Goal: Transaction & Acquisition: Purchase product/service

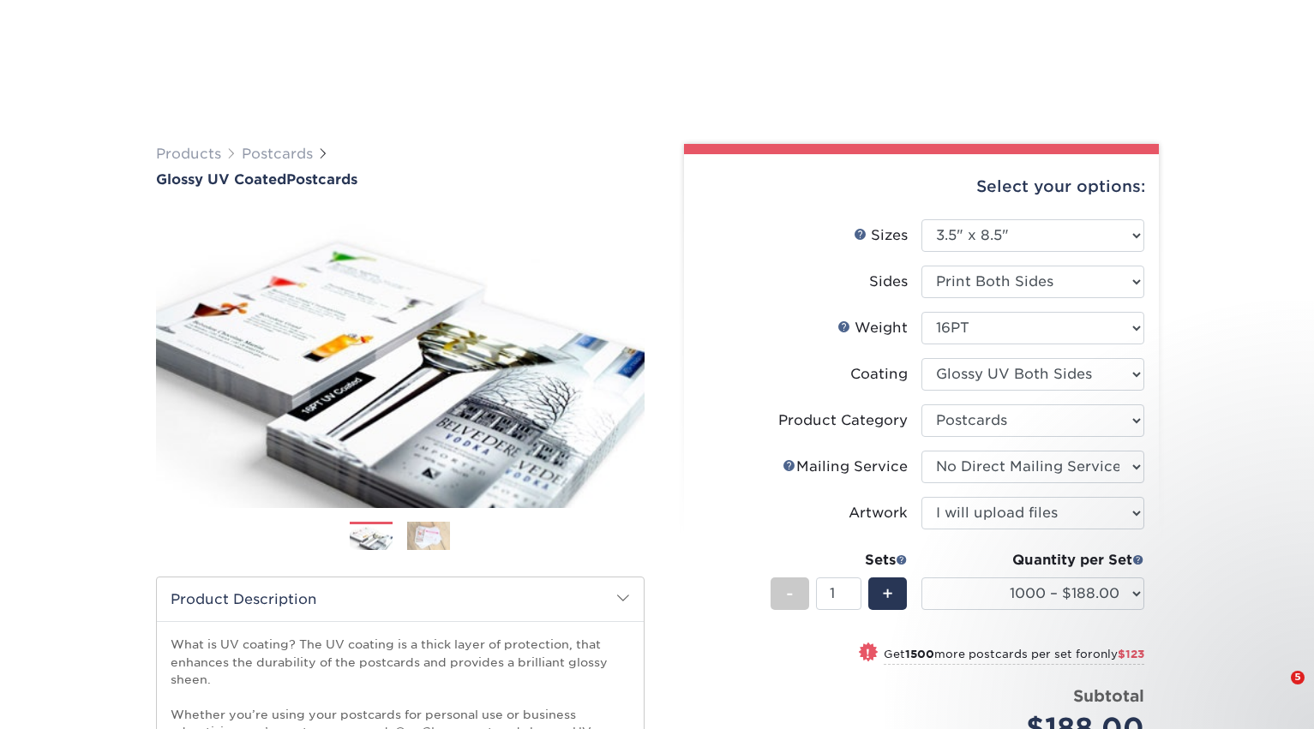
select select "3.50x8.50"
select select "9b7272e0-d6c8-4c3c-8e97-d3a1bcdab858"
select select "3e5e9bdd-d78a-4c28-a41d-fe1407925ca6"
select select "upload"
select select "1000 – $188.00"
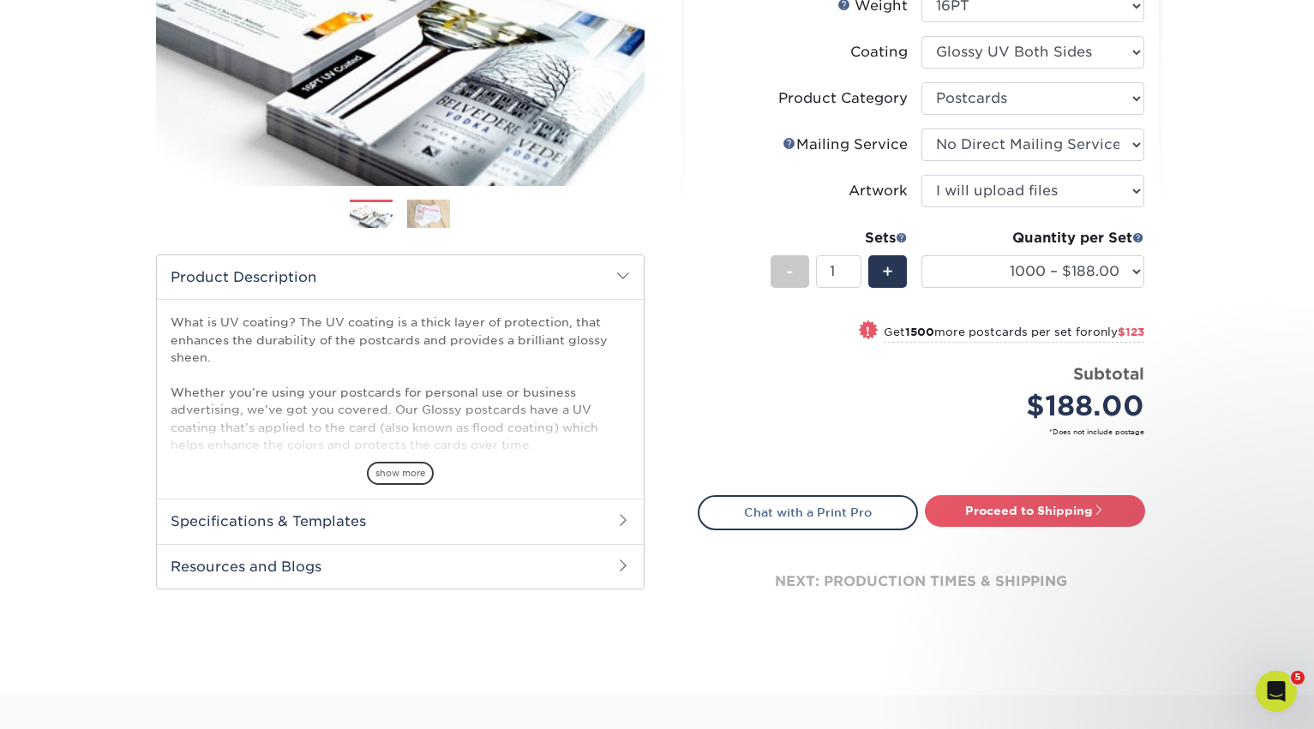
scroll to position [343, 0]
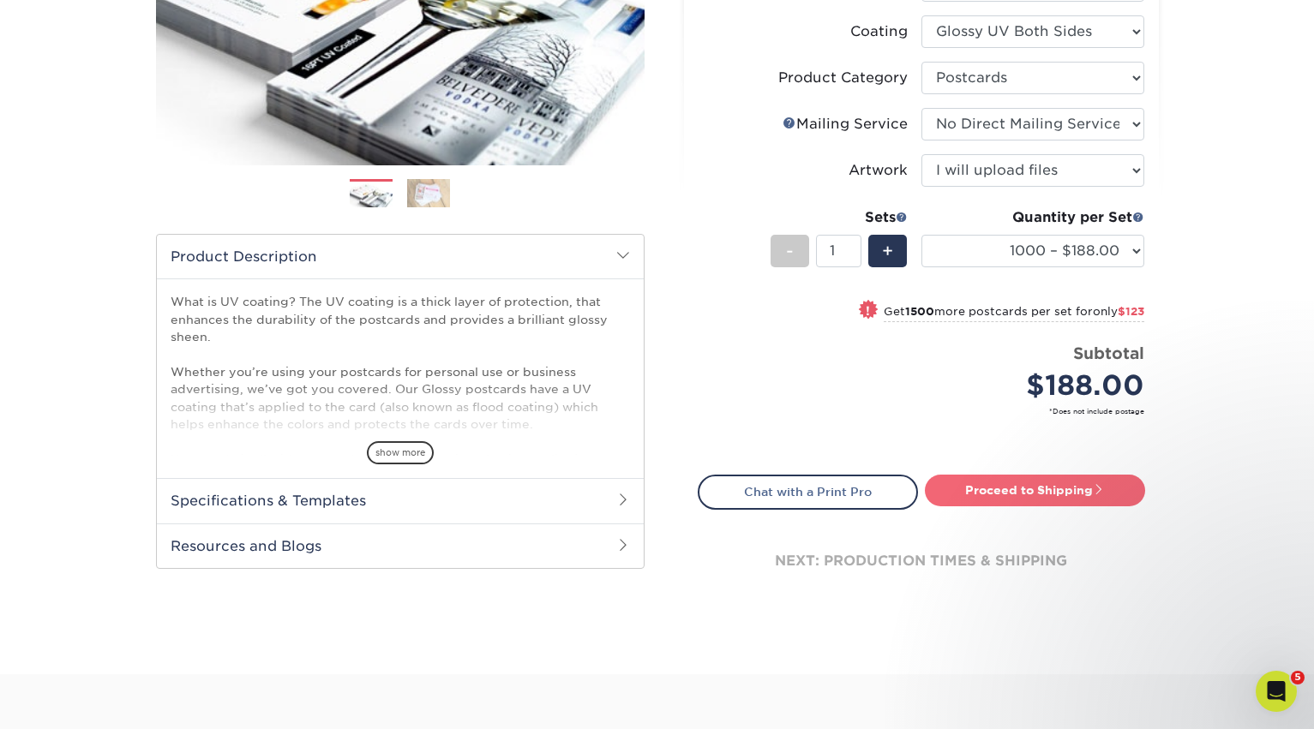
click at [1010, 485] on link "Proceed to Shipping" at bounding box center [1035, 490] width 220 height 31
type input "Set 1"
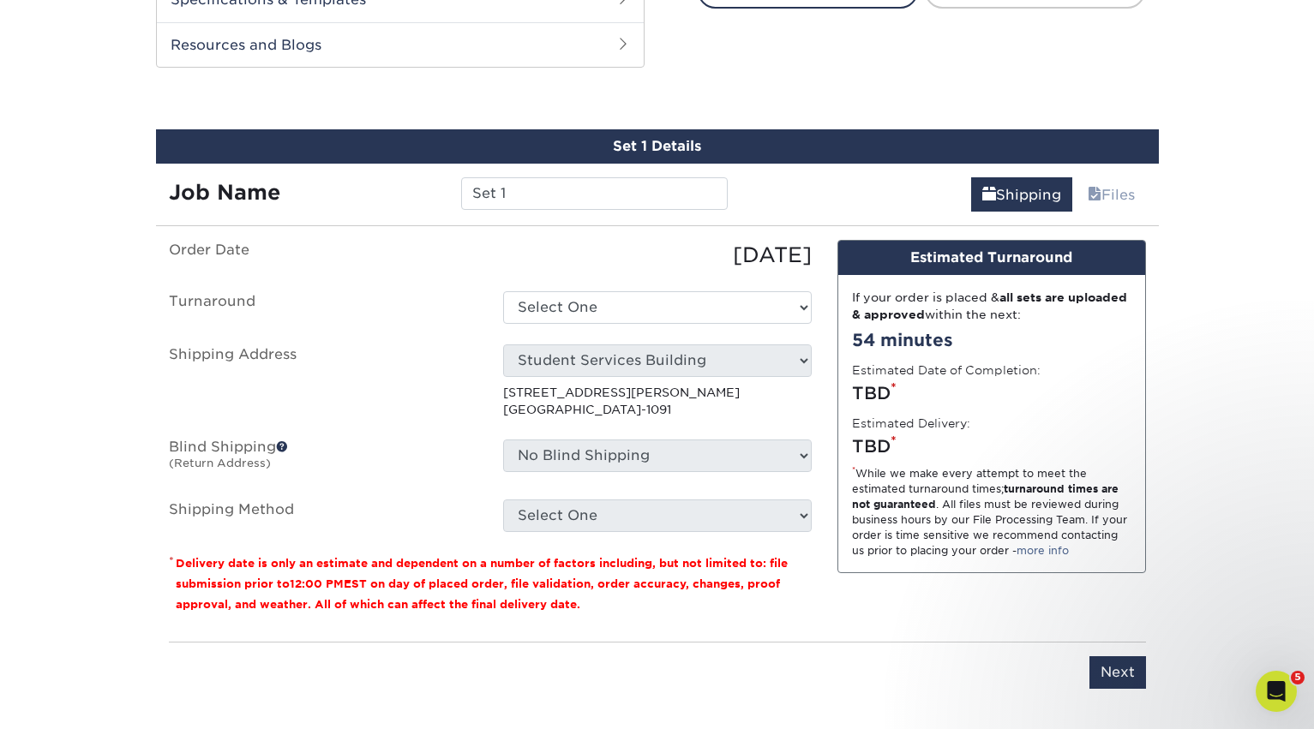
scroll to position [865, 0]
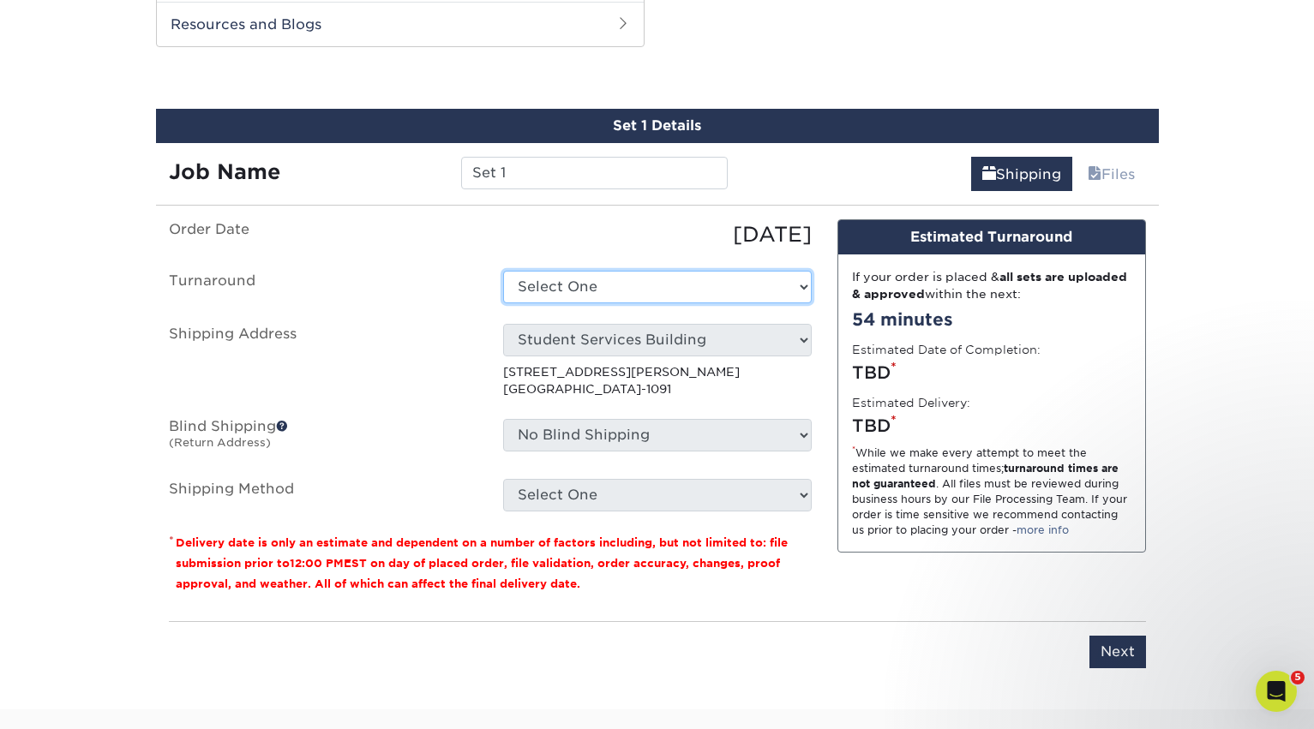
click at [691, 292] on select "Select One 2-4 Business Days 2 Day Next Business Day" at bounding box center [657, 287] width 309 height 33
select select "7e884d20-17a5-4432-9bef-5ec38fa410f0"
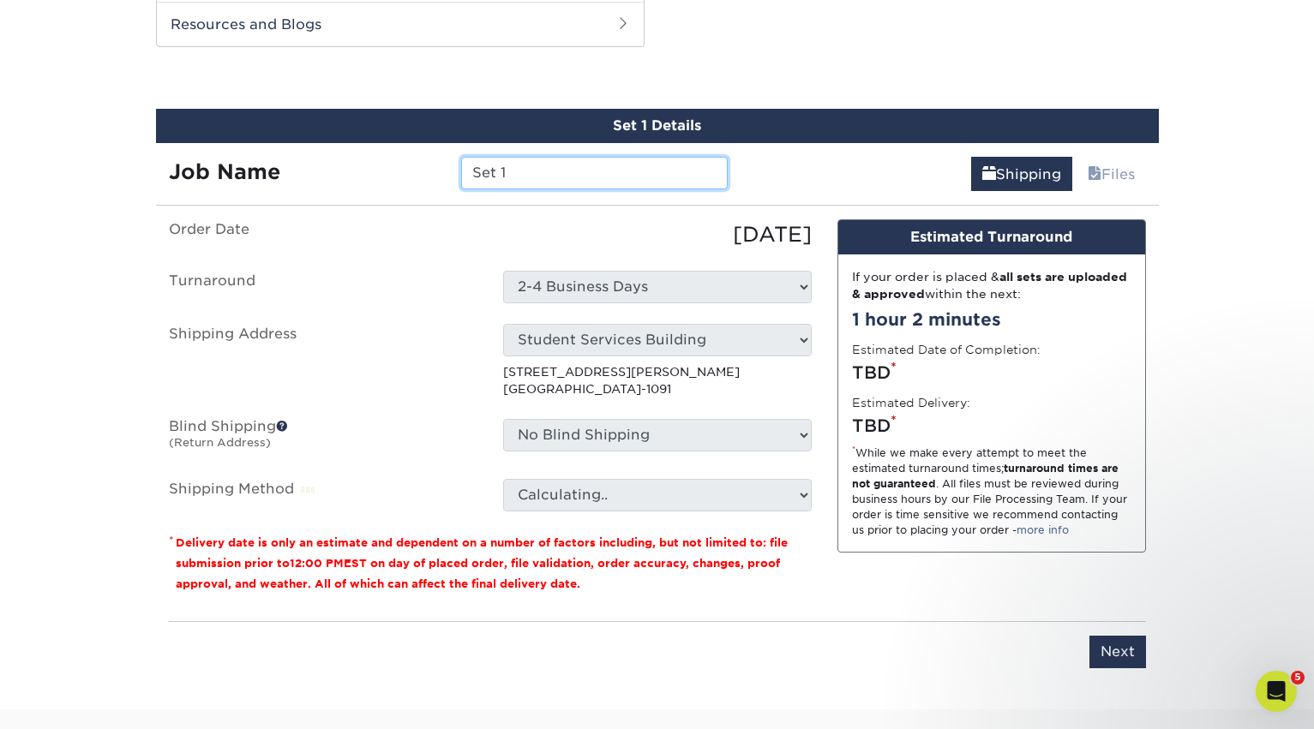
click at [535, 168] on input "Set 1" at bounding box center [594, 173] width 267 height 33
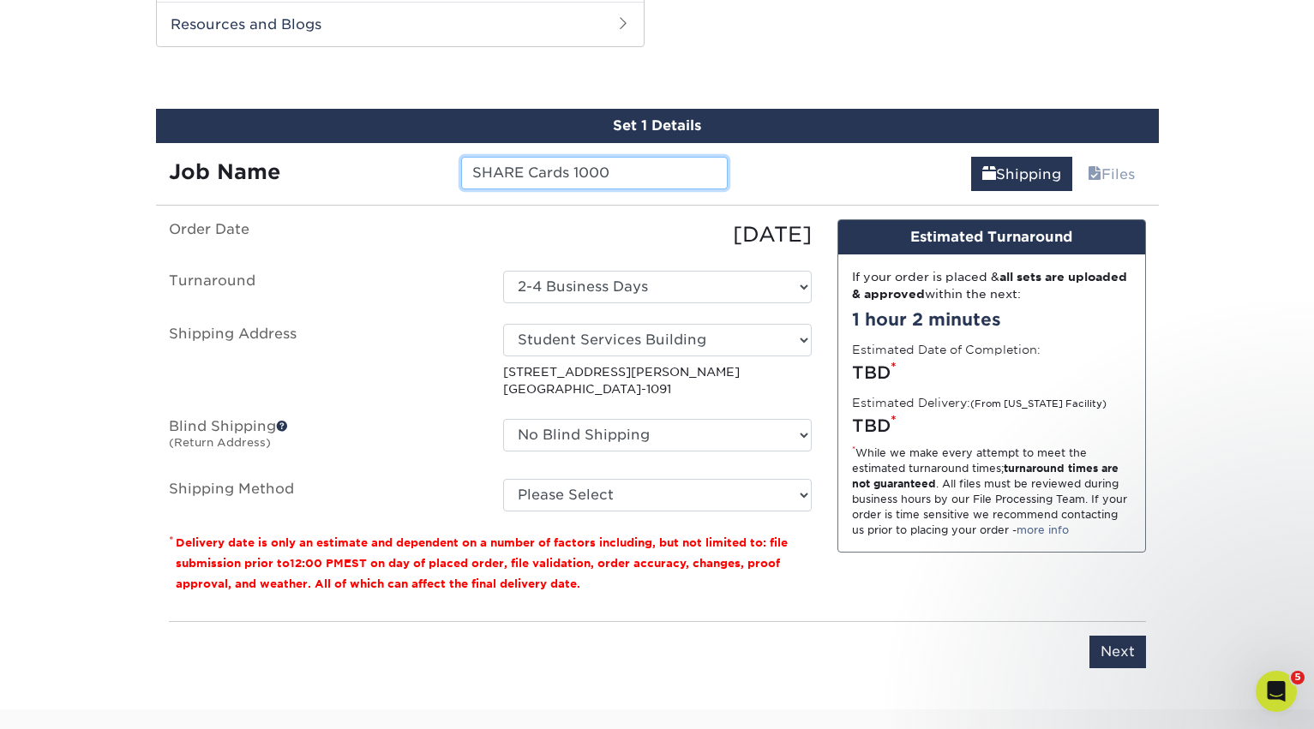
type input "SHARE Cards 1000"
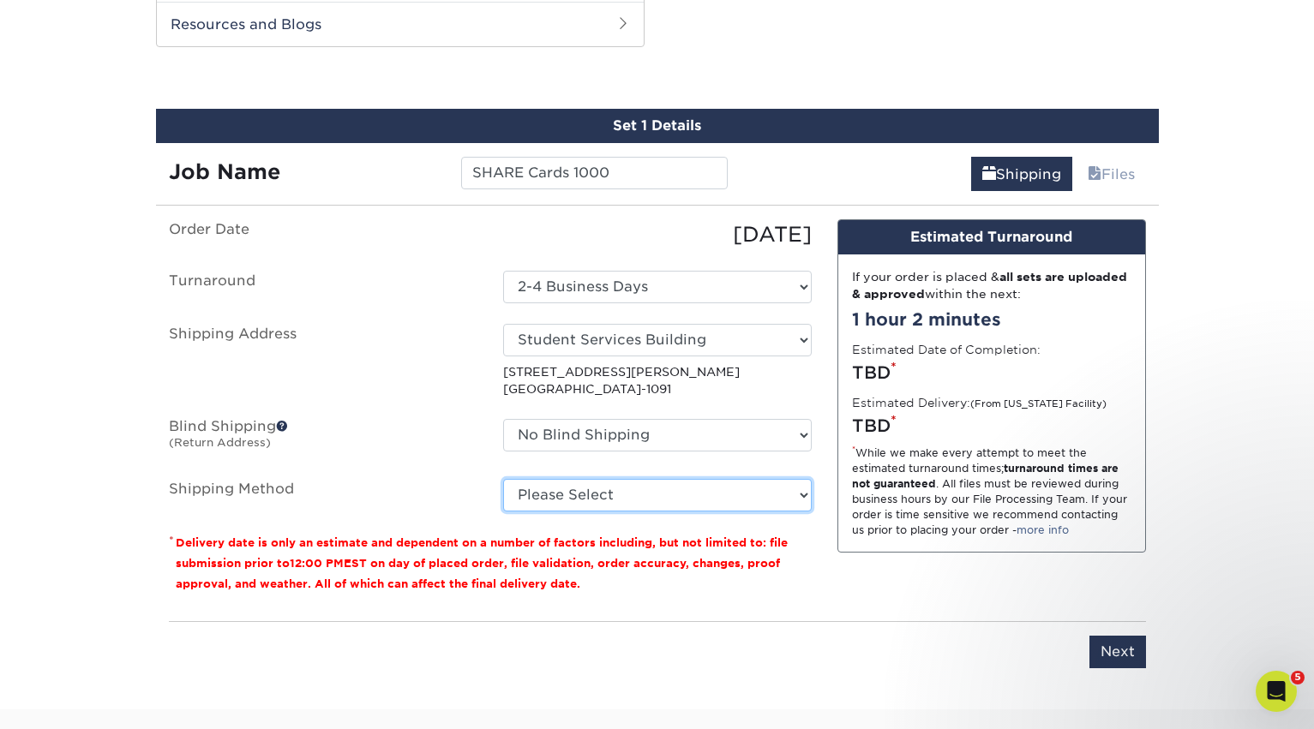
click at [692, 506] on select "Please Select Ground Shipping (+$19.00) 3 Day Shipping Service (+$27.38) 2 Day …" at bounding box center [657, 495] width 309 height 33
select select "03"
click at [503, 479] on select "Please Select Ground Shipping (+$19.00) 3 Day Shipping Service (+$27.38) 2 Day …" at bounding box center [657, 495] width 309 height 33
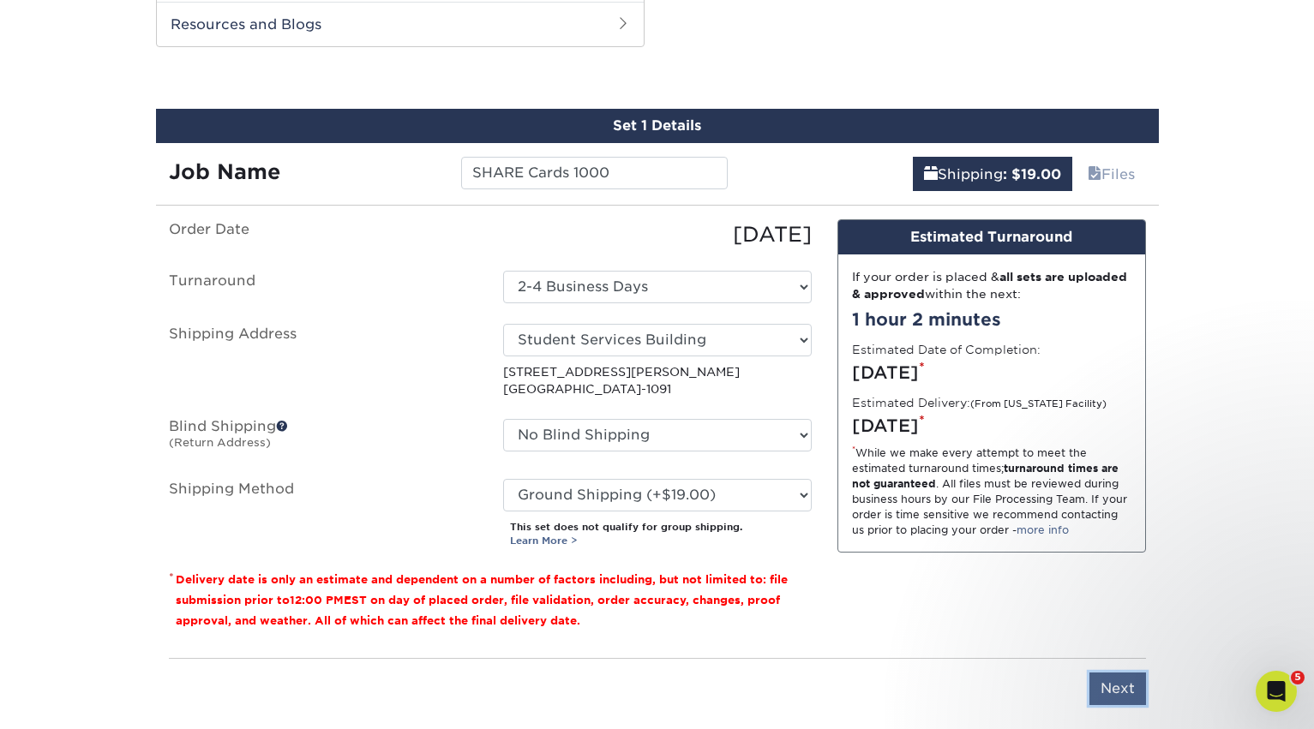
click at [1124, 678] on input "Next" at bounding box center [1117, 689] width 57 height 33
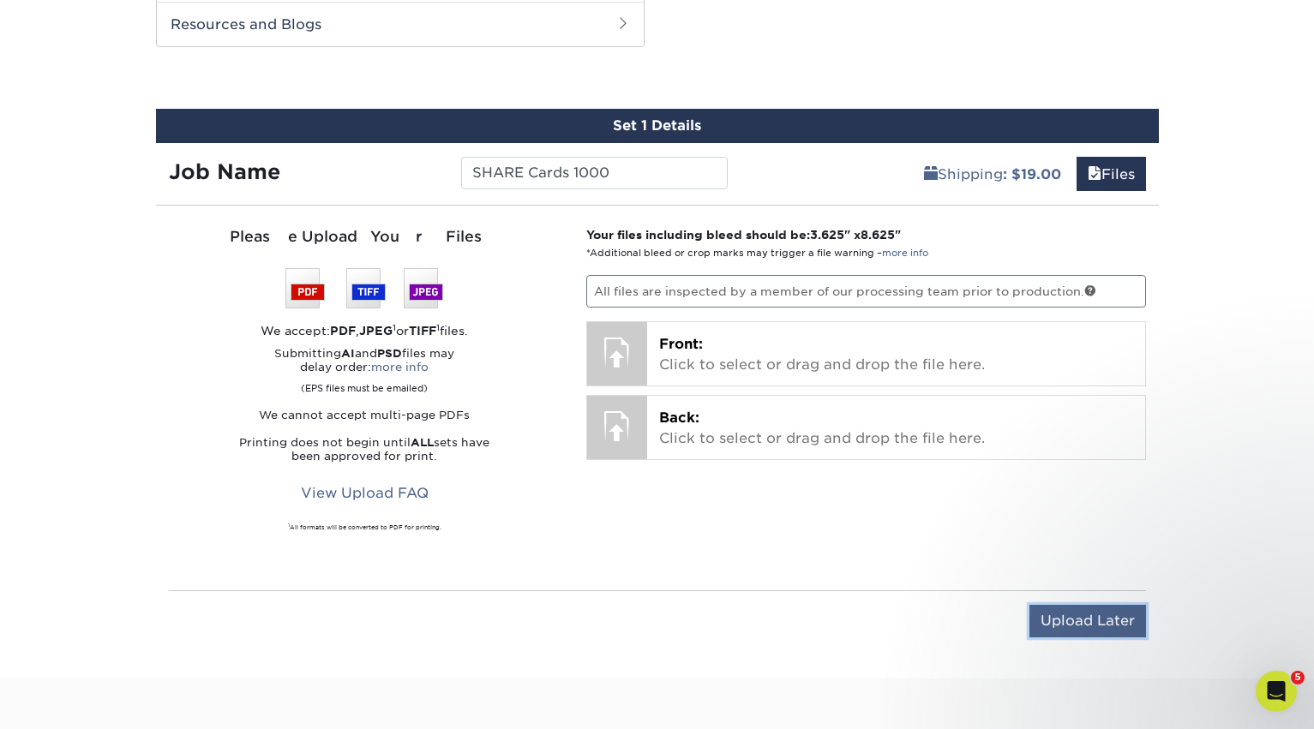
click at [1079, 614] on input "Upload Later" at bounding box center [1087, 621] width 117 height 33
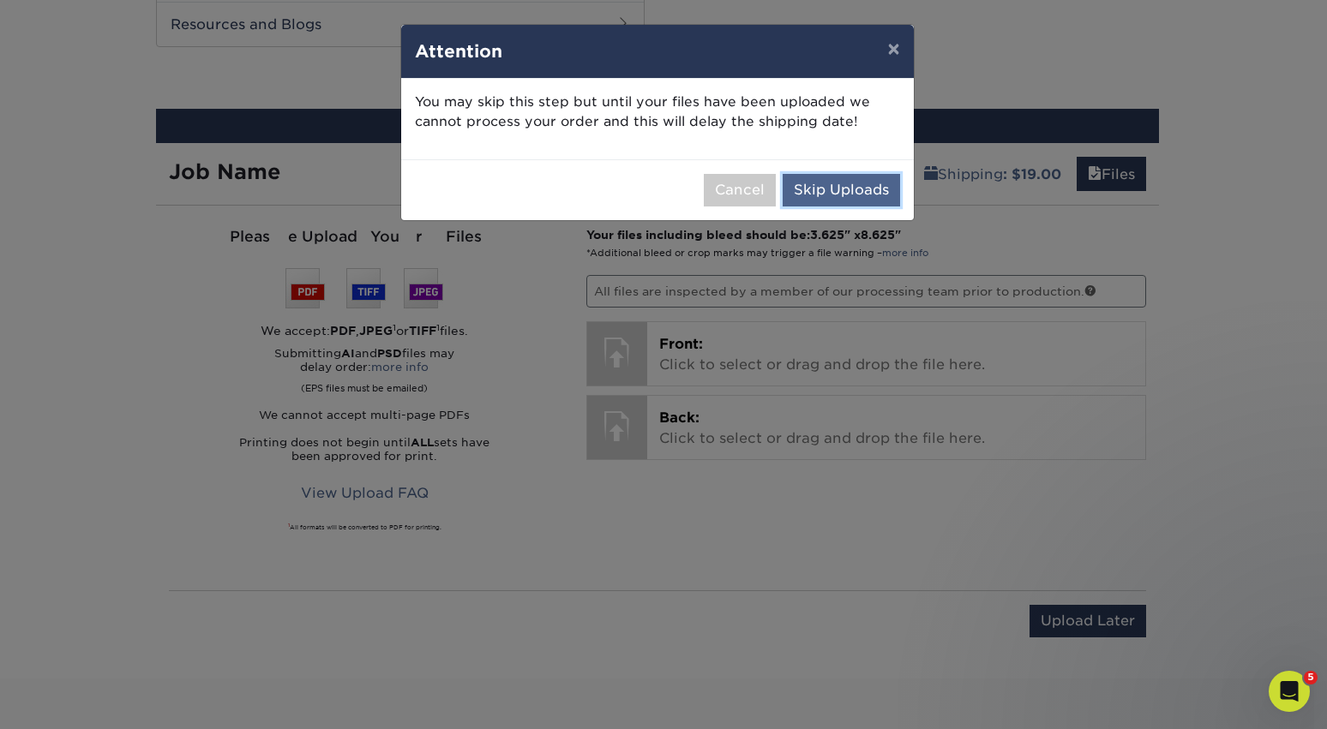
click at [839, 181] on button "Skip Uploads" at bounding box center [840, 190] width 117 height 33
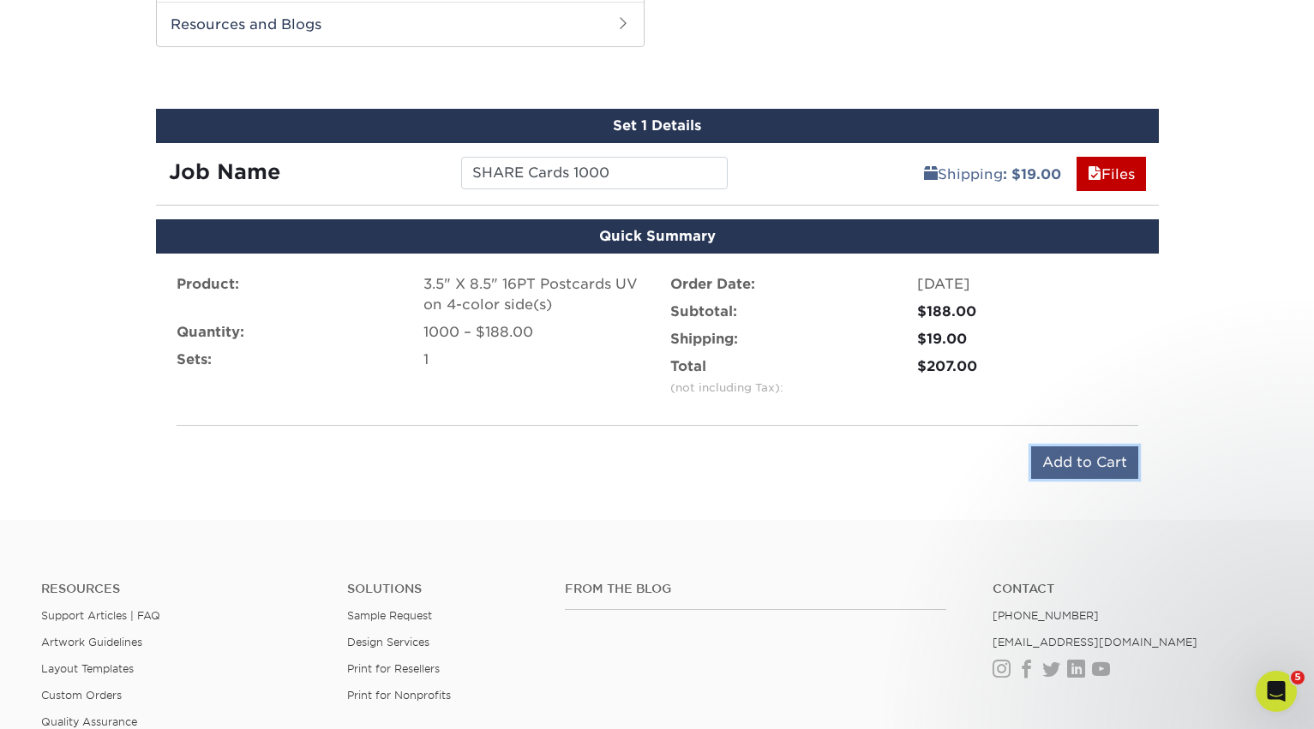
click at [1057, 466] on input "Add to Cart" at bounding box center [1084, 463] width 107 height 33
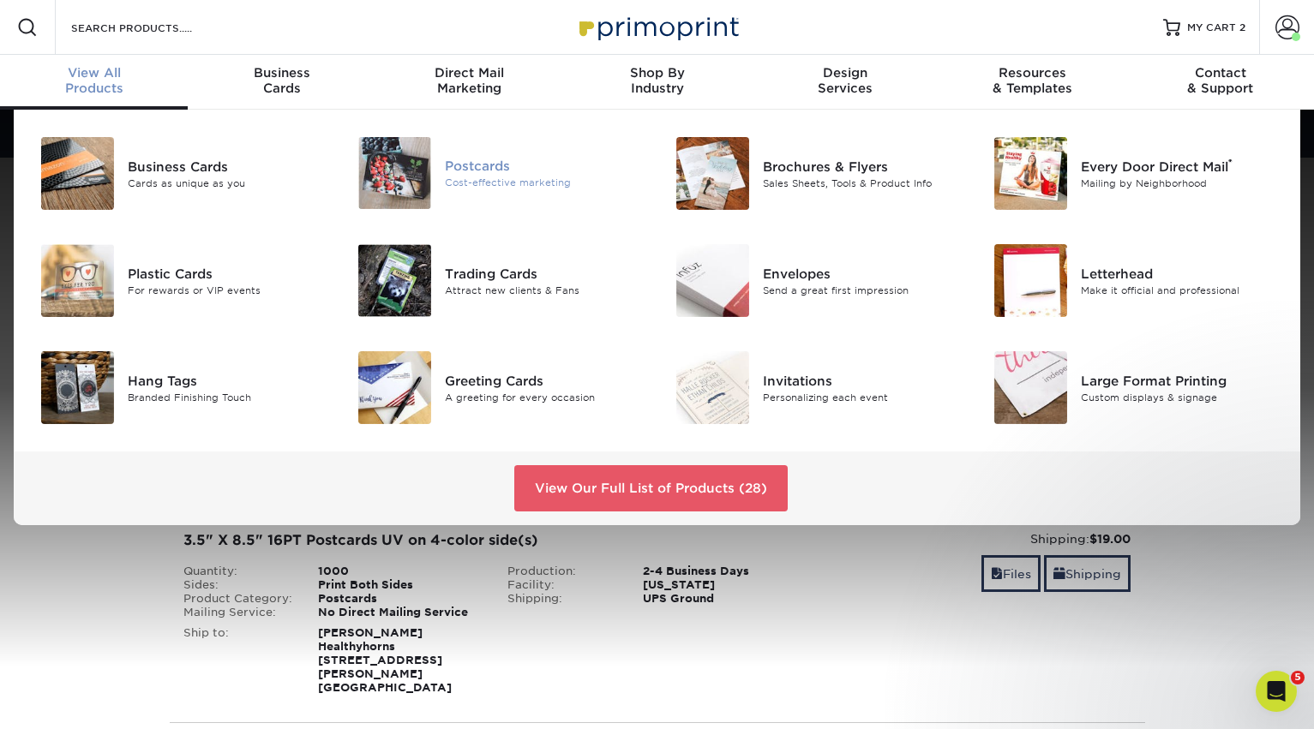
click at [452, 176] on div "Cost-effective marketing" at bounding box center [544, 183] width 199 height 15
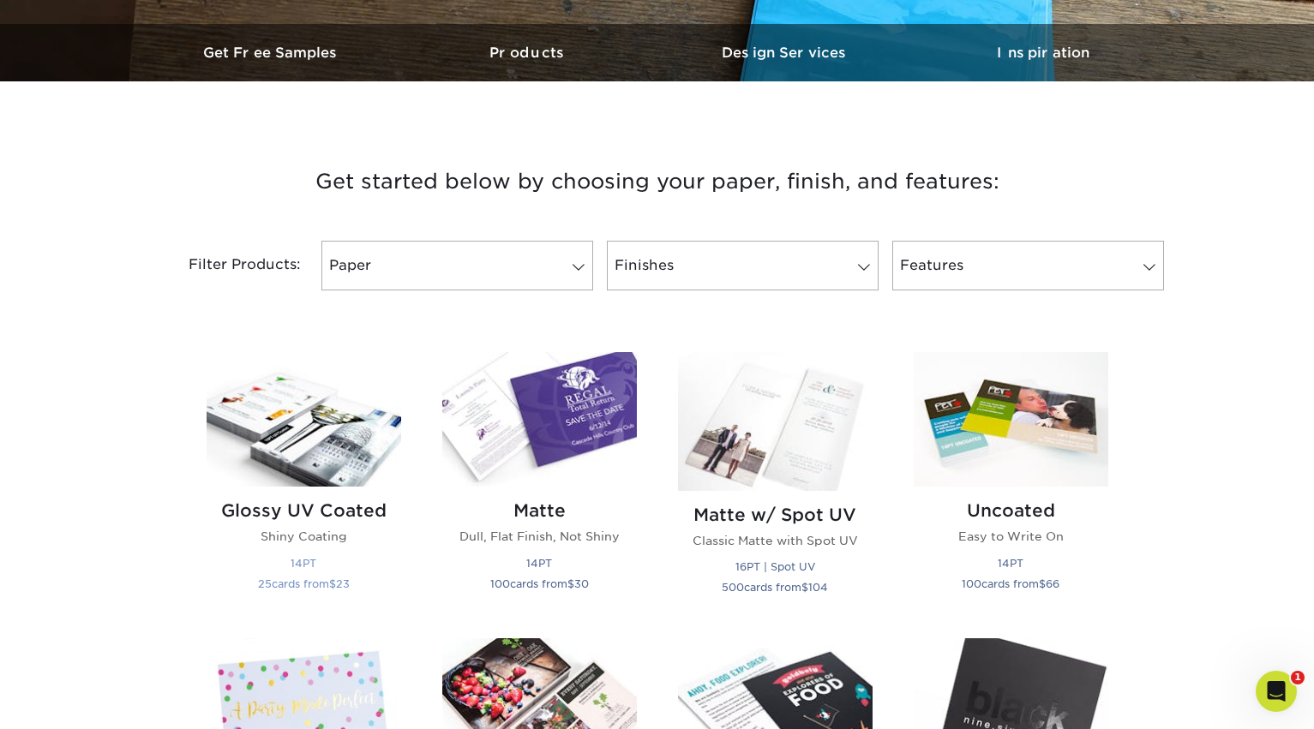
click at [283, 429] on img at bounding box center [304, 419] width 195 height 135
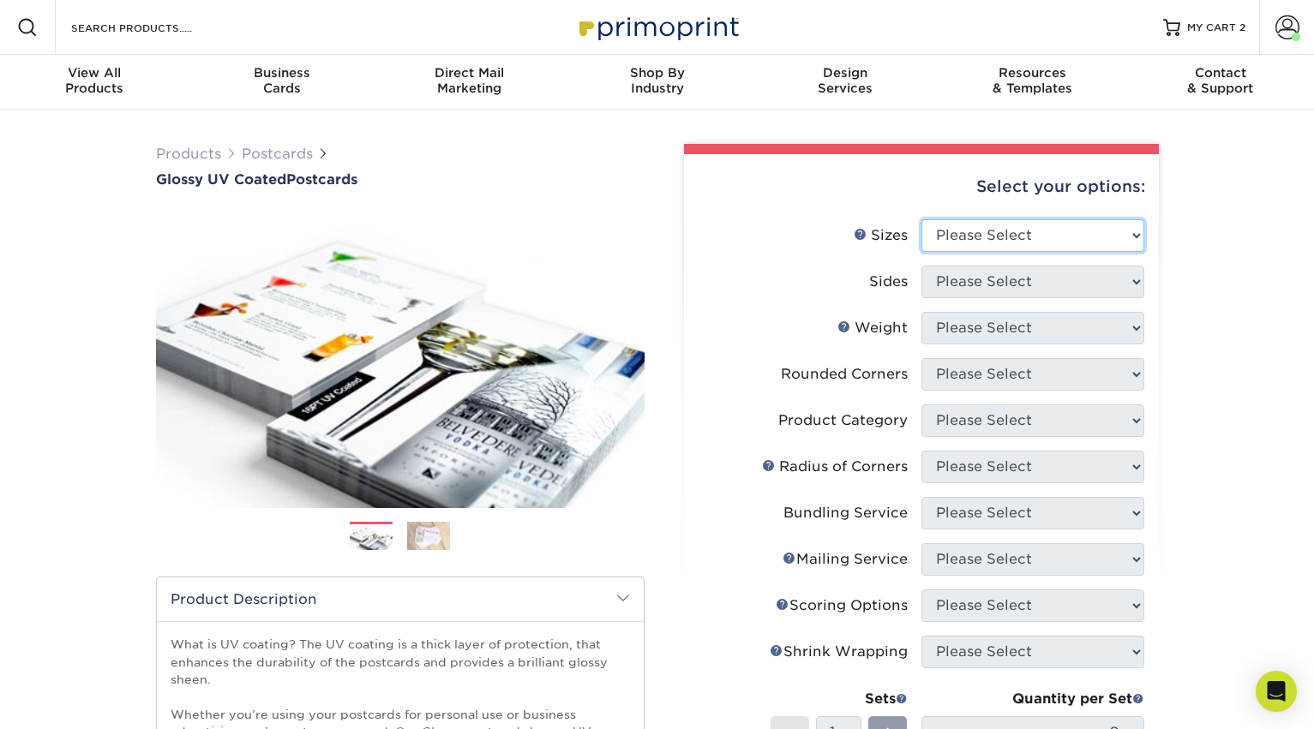
click at [1123, 249] on select "Please Select 1.5" x 7" 2" x 4" 2" x 6" 2" x 7" 2" x 8" 2.12" x 5.5" 2.12" x 5.…" at bounding box center [1032, 235] width 223 height 33
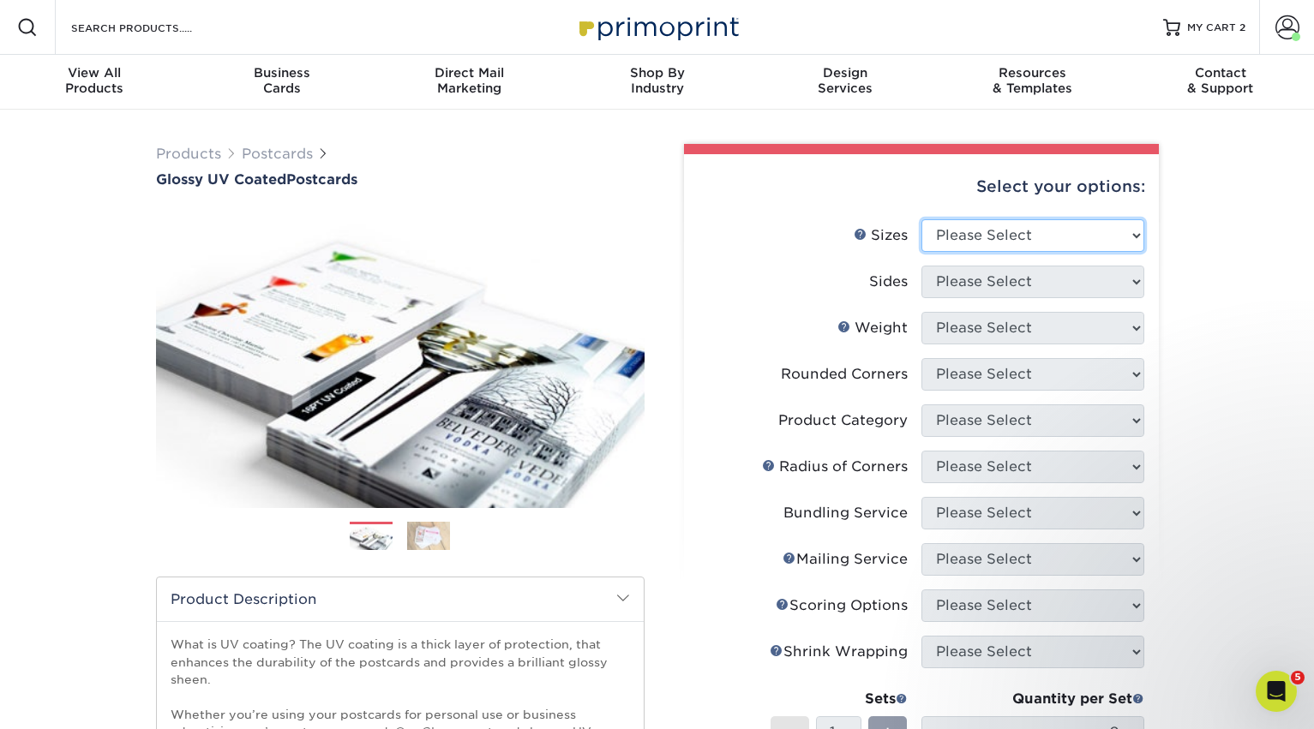
select select "3.50x8.50"
click at [921, 219] on select "Please Select 1.5" x 7" 2" x 4" 2" x 6" 2" x 7" 2" x 8" 2.12" x 5.5" 2.12" x 5.…" at bounding box center [1032, 235] width 223 height 33
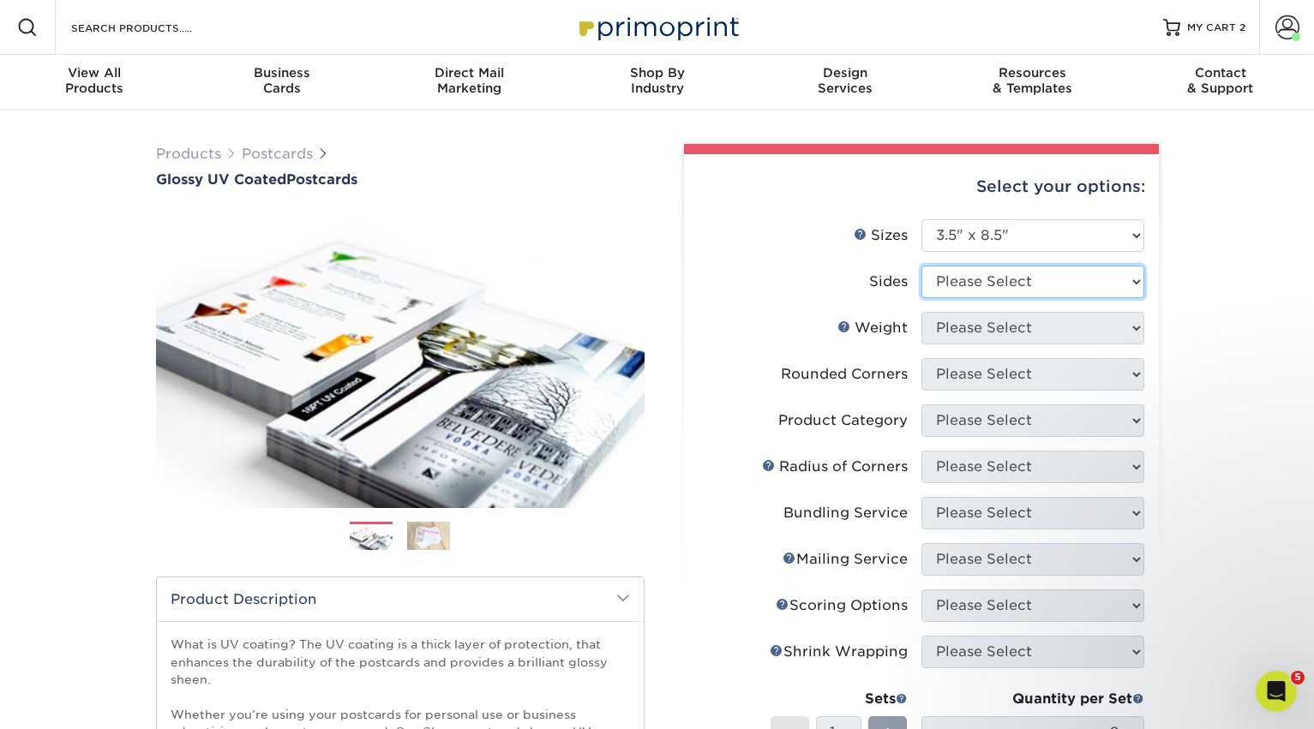
click at [991, 281] on select "Please Select Print Both Sides Print Front Only" at bounding box center [1032, 282] width 223 height 33
select select "13abbda7-1d64-4f25-8bb2-c179b224825d"
click at [921, 266] on select "Please Select Print Both Sides Print Front Only" at bounding box center [1032, 282] width 223 height 33
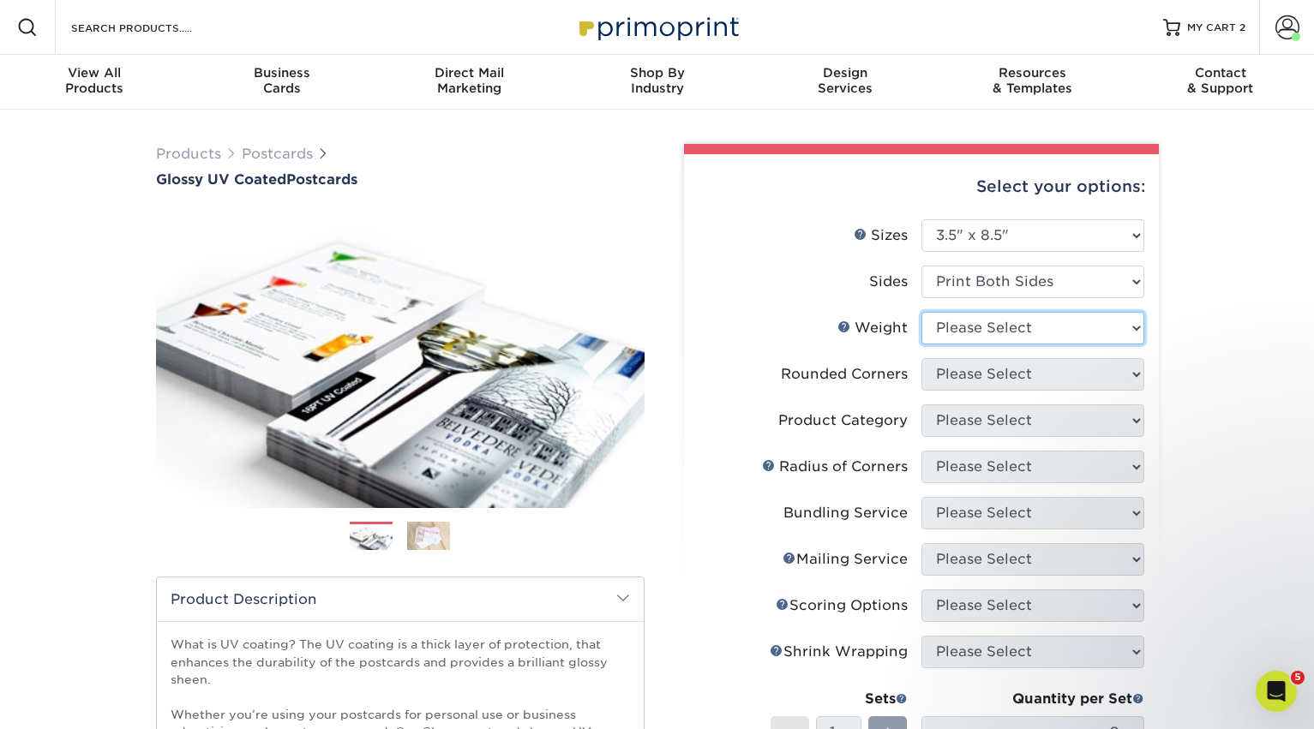
click at [982, 332] on select "Please Select 16PT 14PT 18PT C1S" at bounding box center [1032, 328] width 223 height 33
select select "16PT"
click at [921, 312] on select "Please Select 16PT 14PT 18PT C1S" at bounding box center [1032, 328] width 223 height 33
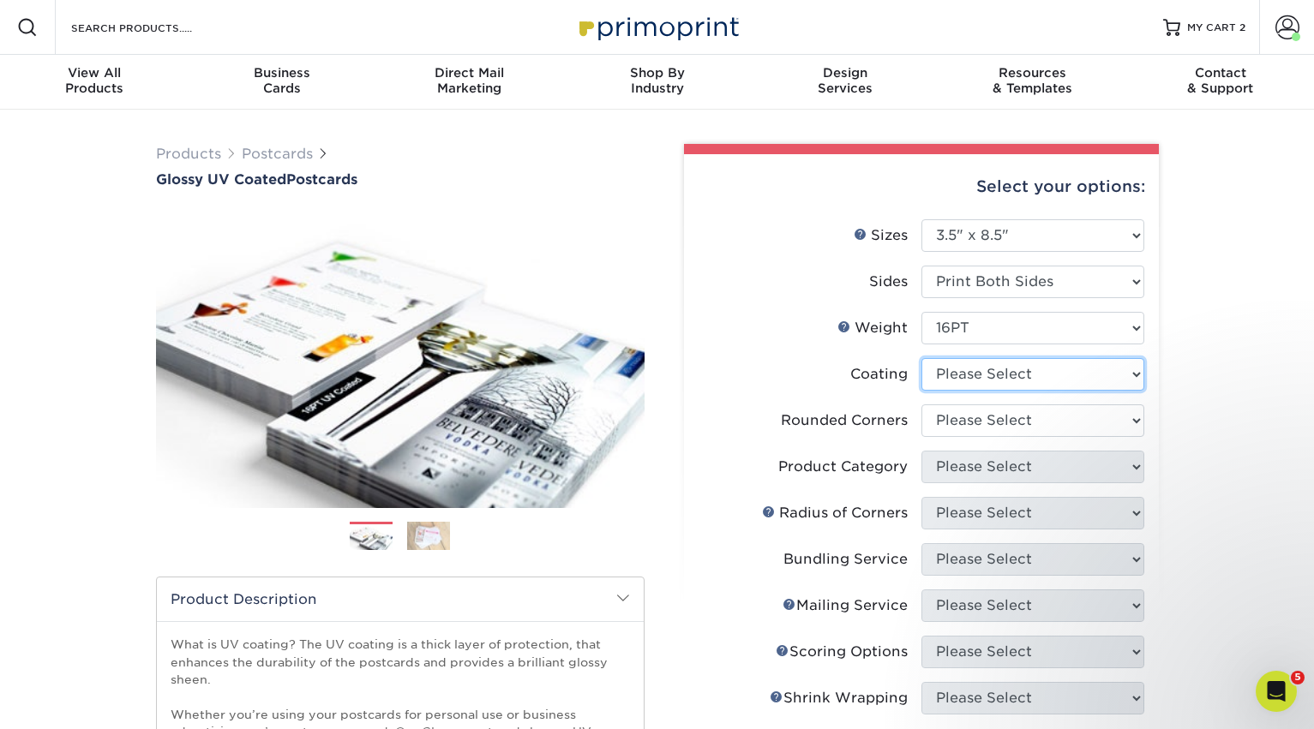
click at [968, 379] on select at bounding box center [1032, 374] width 223 height 33
select select "ae367451-b2b8-45df-a344-0f05b6a12993"
click at [921, 358] on select at bounding box center [1032, 374] width 223 height 33
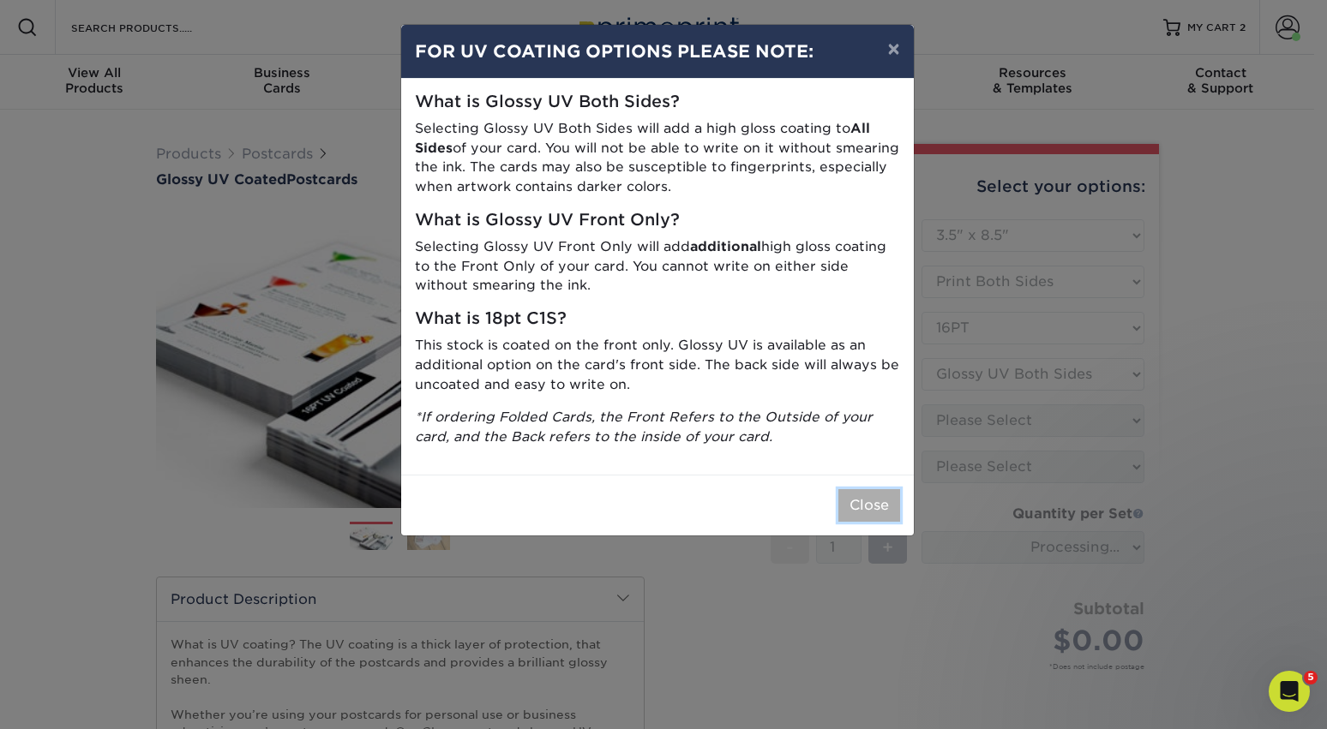
click at [878, 506] on button "Close" at bounding box center [869, 505] width 62 height 33
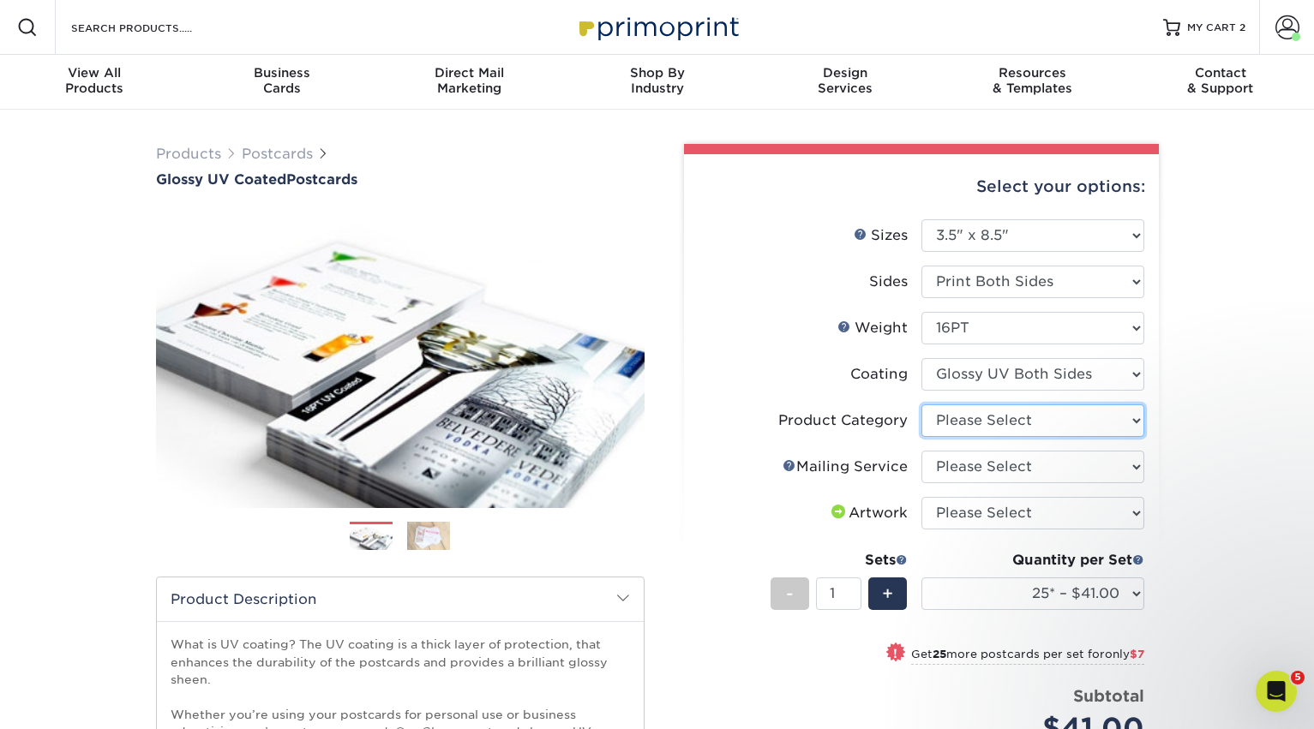
click at [973, 417] on select "Please Select Postcards" at bounding box center [1032, 421] width 223 height 33
select select "9b7272e0-d6c8-4c3c-8e97-d3a1bcdab858"
click at [921, 405] on select "Please Select Postcards" at bounding box center [1032, 421] width 223 height 33
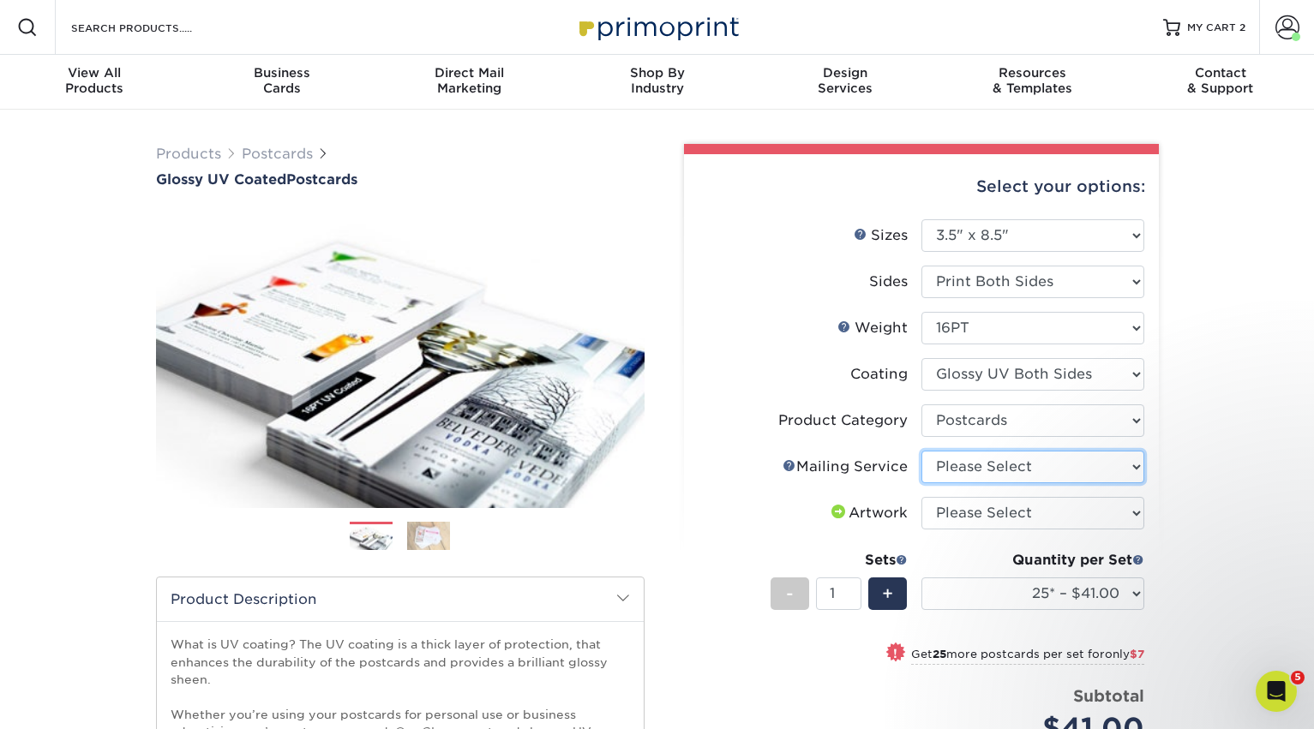
click at [974, 465] on select "Please Select No Direct Mailing Service No, I will mail/stamp/imprint Direct Ma…" at bounding box center [1032, 467] width 223 height 33
select select "3e5e9bdd-d78a-4c28-a41d-fe1407925ca6"
click at [921, 451] on select "Please Select No Direct Mailing Service No, I will mail/stamp/imprint Direct Ma…" at bounding box center [1032, 467] width 223 height 33
click at [969, 509] on select "Please Select I will upload files I need a design - $150" at bounding box center [1032, 513] width 223 height 33
select select "upload"
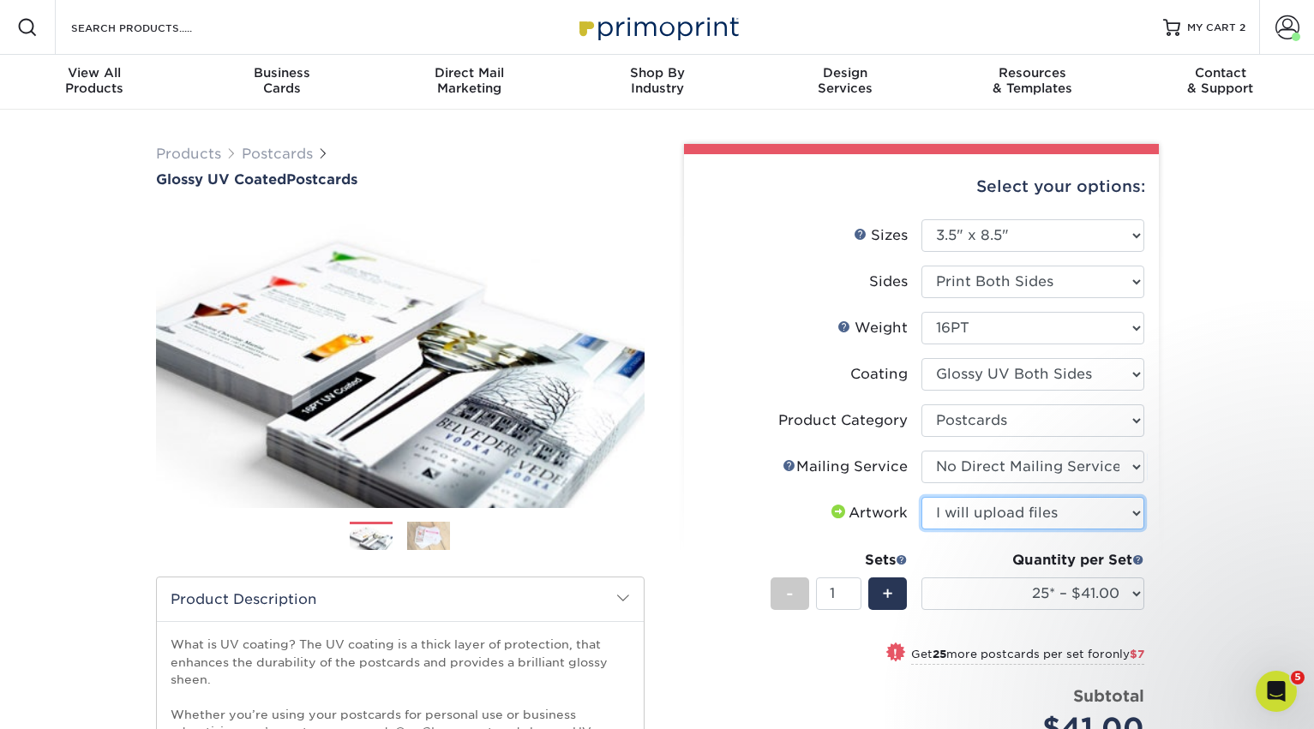
click at [921, 497] on select "Please Select I will upload files I need a design - $150" at bounding box center [1032, 513] width 223 height 33
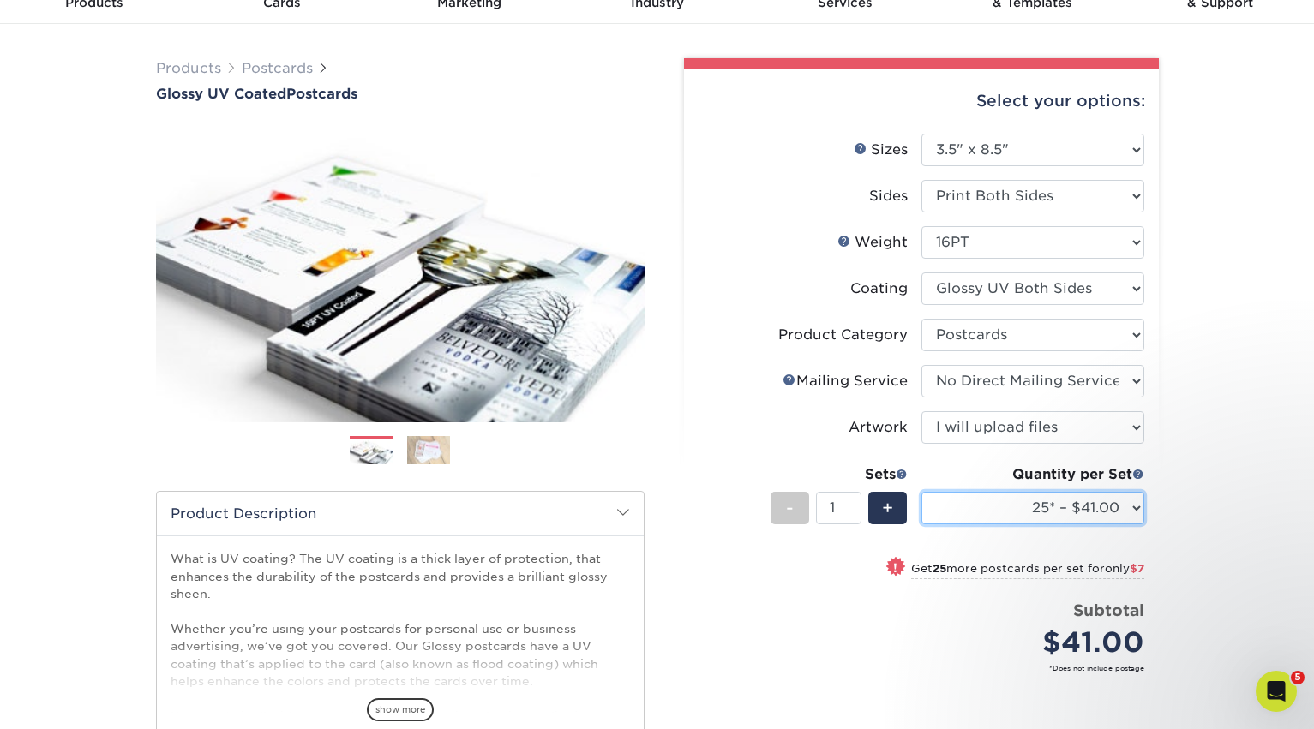
click at [1007, 516] on select "25* – $41.00 50* – $48.00 75* – $56.00 100* – $72.00 250* – $118.00 500 – $163.…" at bounding box center [1032, 508] width 223 height 33
select select "500 – $163.00"
click at [921, 492] on select "25* – $41.00 50* – $48.00 75* – $56.00 100* – $72.00 250* – $118.00 500 – $163.…" at bounding box center [1032, 508] width 223 height 33
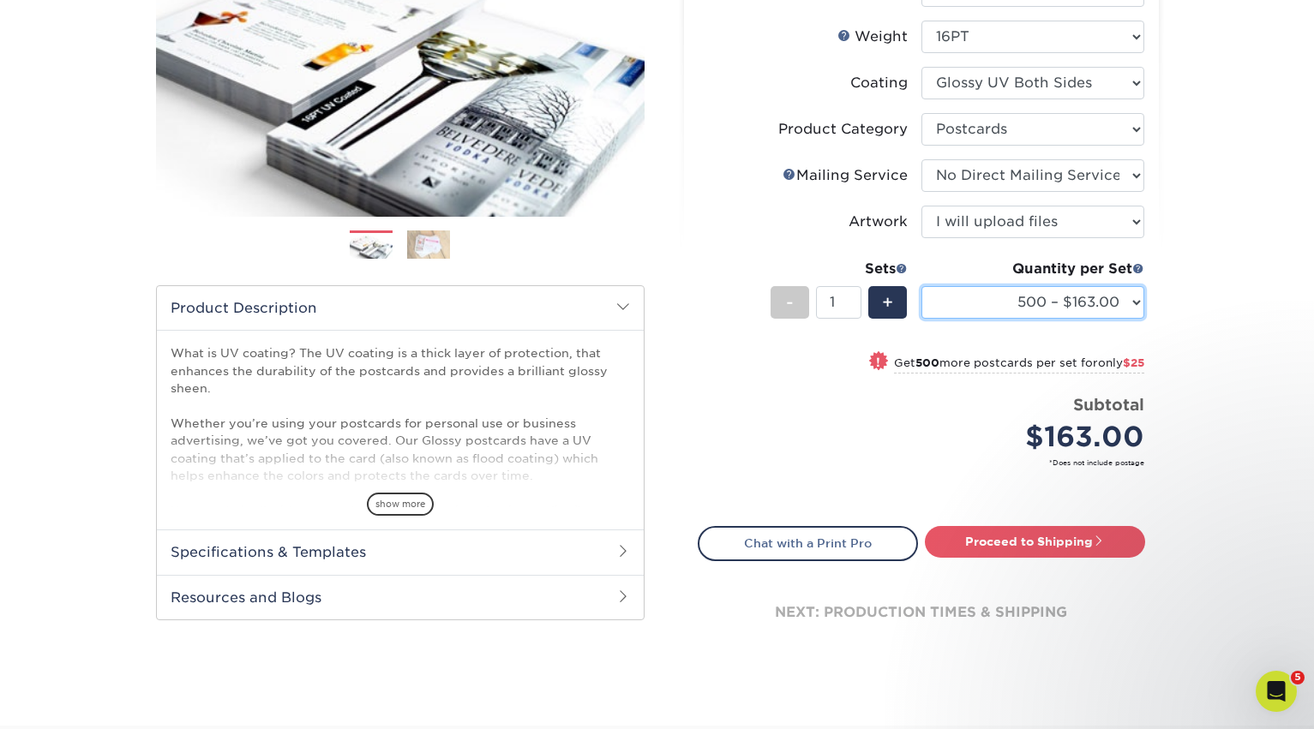
scroll to position [343, 0]
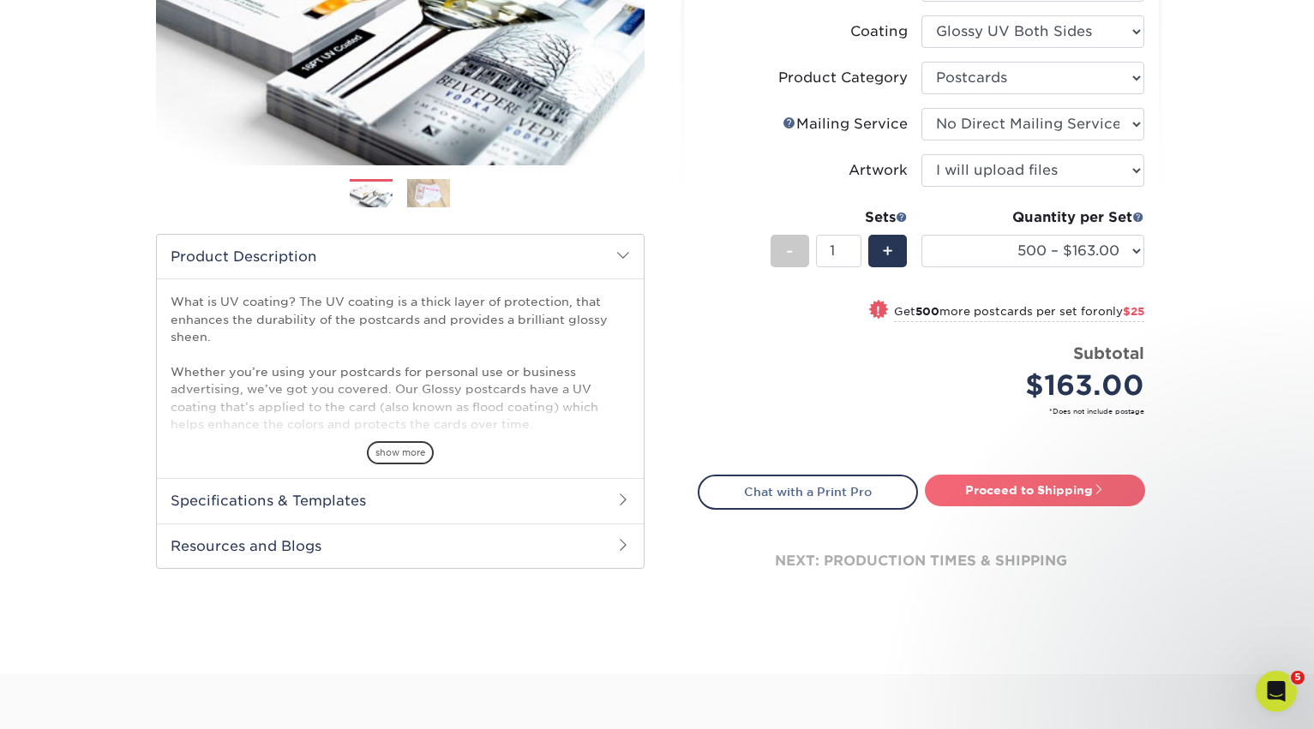
click at [1060, 492] on link "Proceed to Shipping" at bounding box center [1035, 490] width 220 height 31
type input "Set 1"
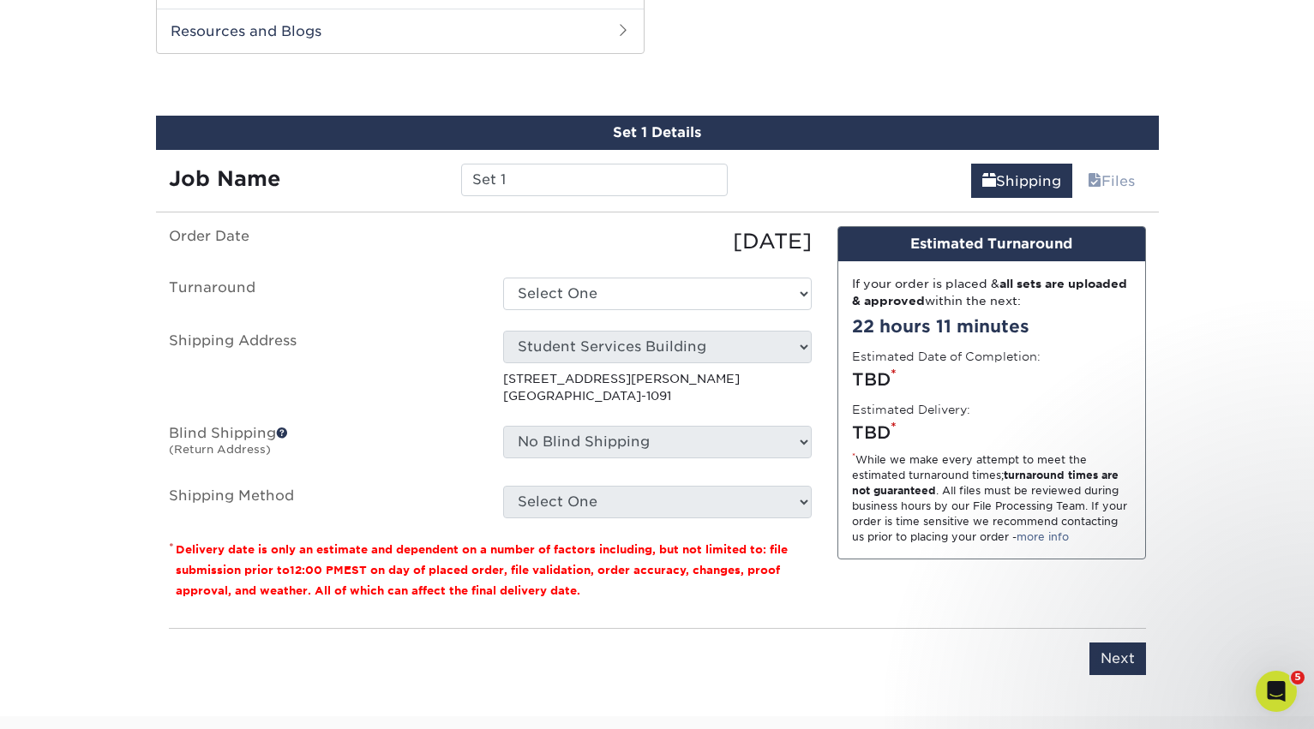
scroll to position [865, 0]
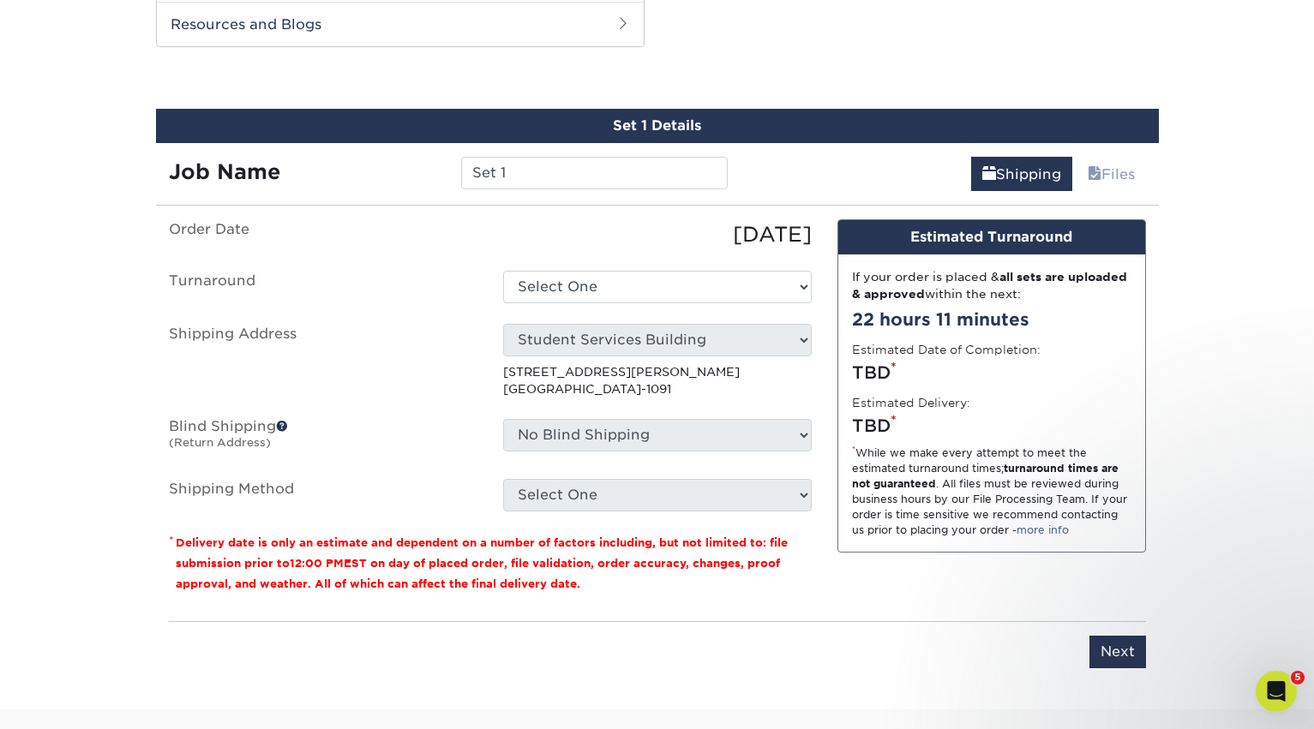
click at [626, 305] on ul "Order Date 09/26/2025 Turnaround Select One 2-4 Business Days 2 Day Next Busine…" at bounding box center [490, 365] width 643 height 292
click at [624, 293] on select "Select One 2-4 Business Days 2 Day Next Business Day" at bounding box center [657, 287] width 309 height 33
select select "91ed0fd0-ff32-46f0-b5f5-9c11930f4d7d"
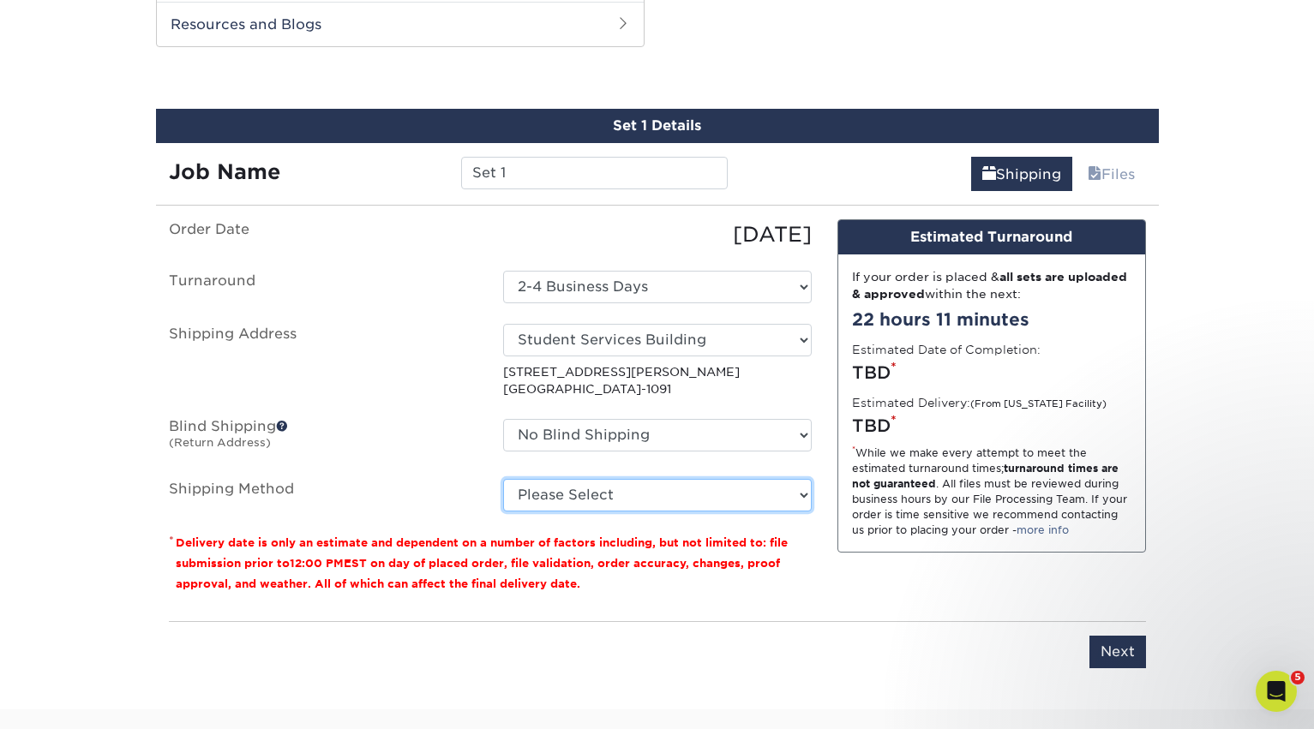
click at [608, 500] on select "Please Select Ground Shipping (+$17.82) 3 Day Shipping Service (+$21.07) 2 Day …" at bounding box center [657, 495] width 309 height 33
select select "03"
click at [503, 479] on select "Please Select Ground Shipping (+$17.82) 3 Day Shipping Service (+$21.07) 2 Day …" at bounding box center [657, 495] width 309 height 33
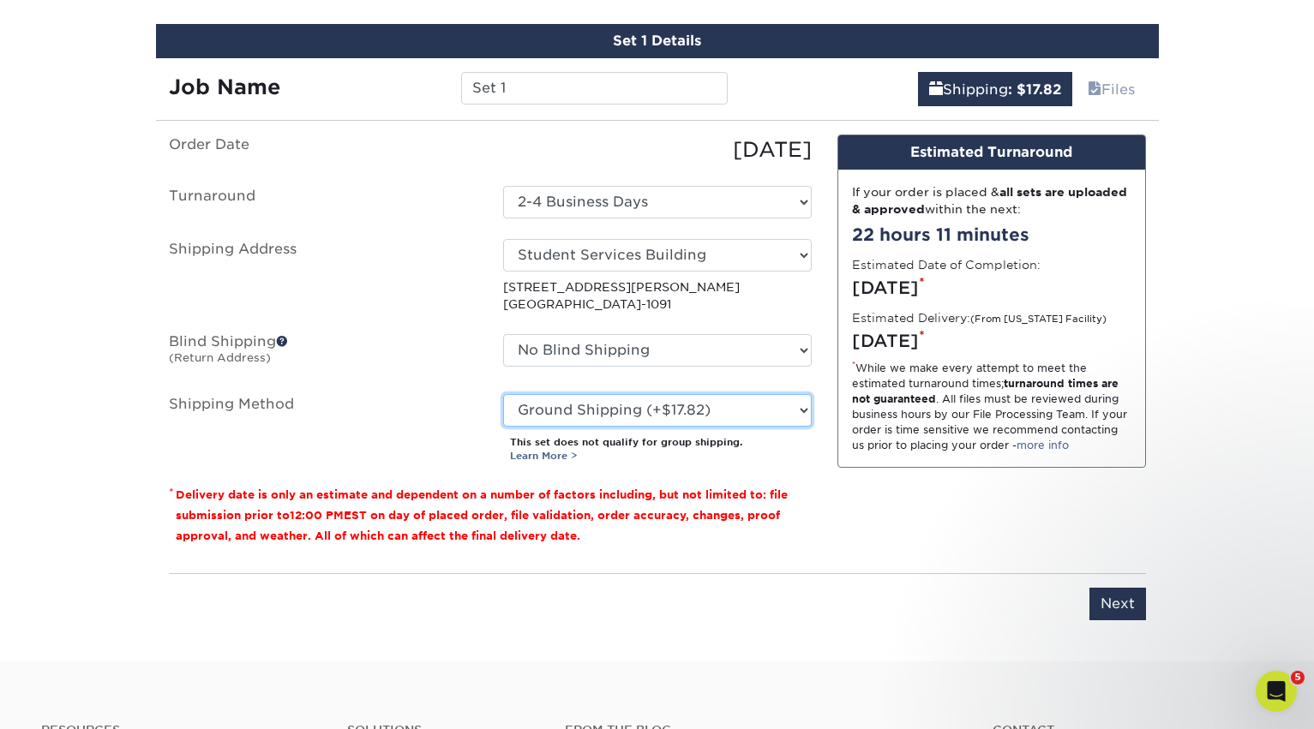
scroll to position [950, 0]
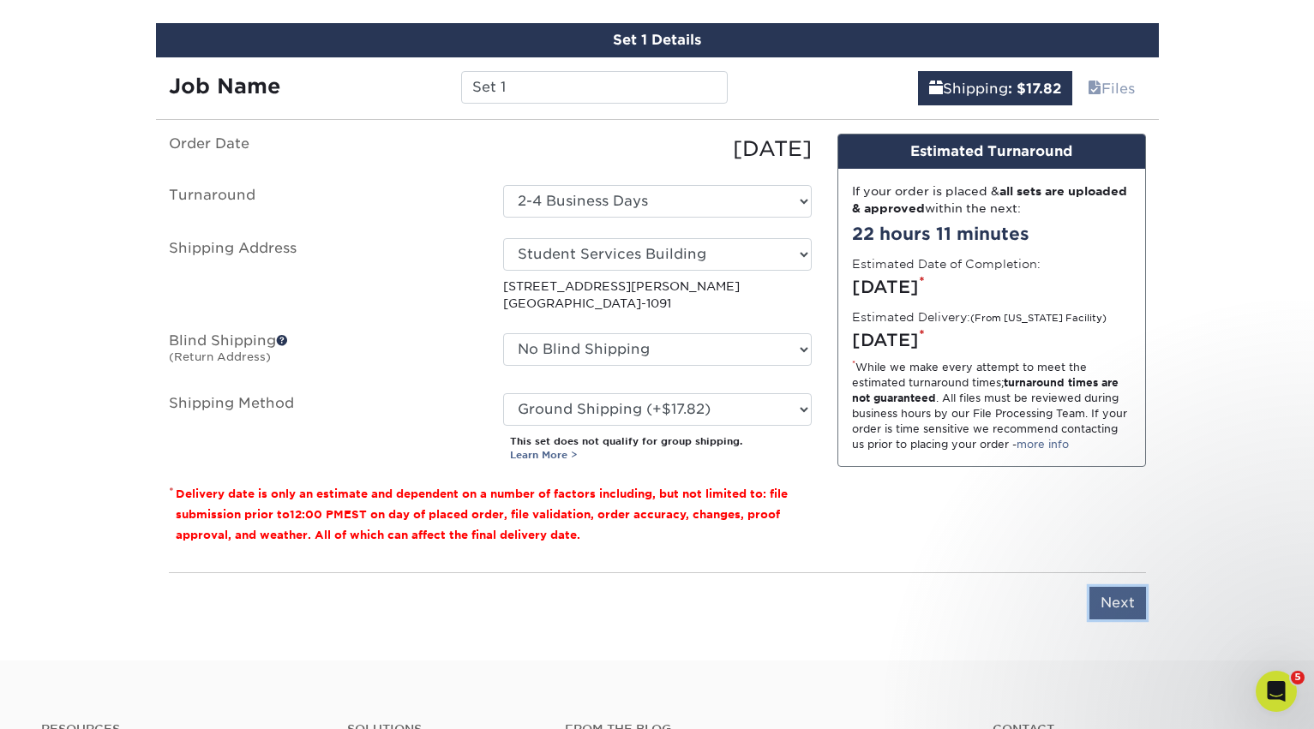
click at [1113, 598] on input "Next" at bounding box center [1117, 603] width 57 height 33
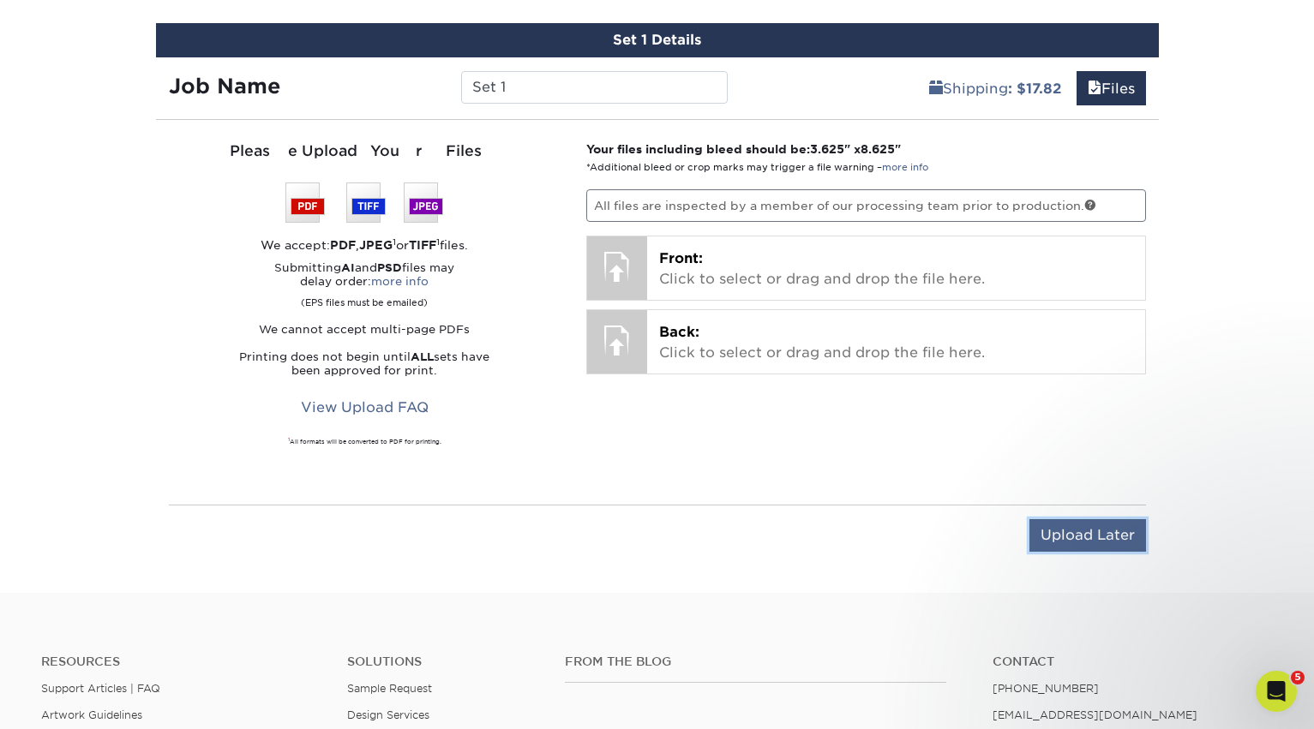
click at [1062, 536] on input "Upload Later" at bounding box center [1087, 535] width 117 height 33
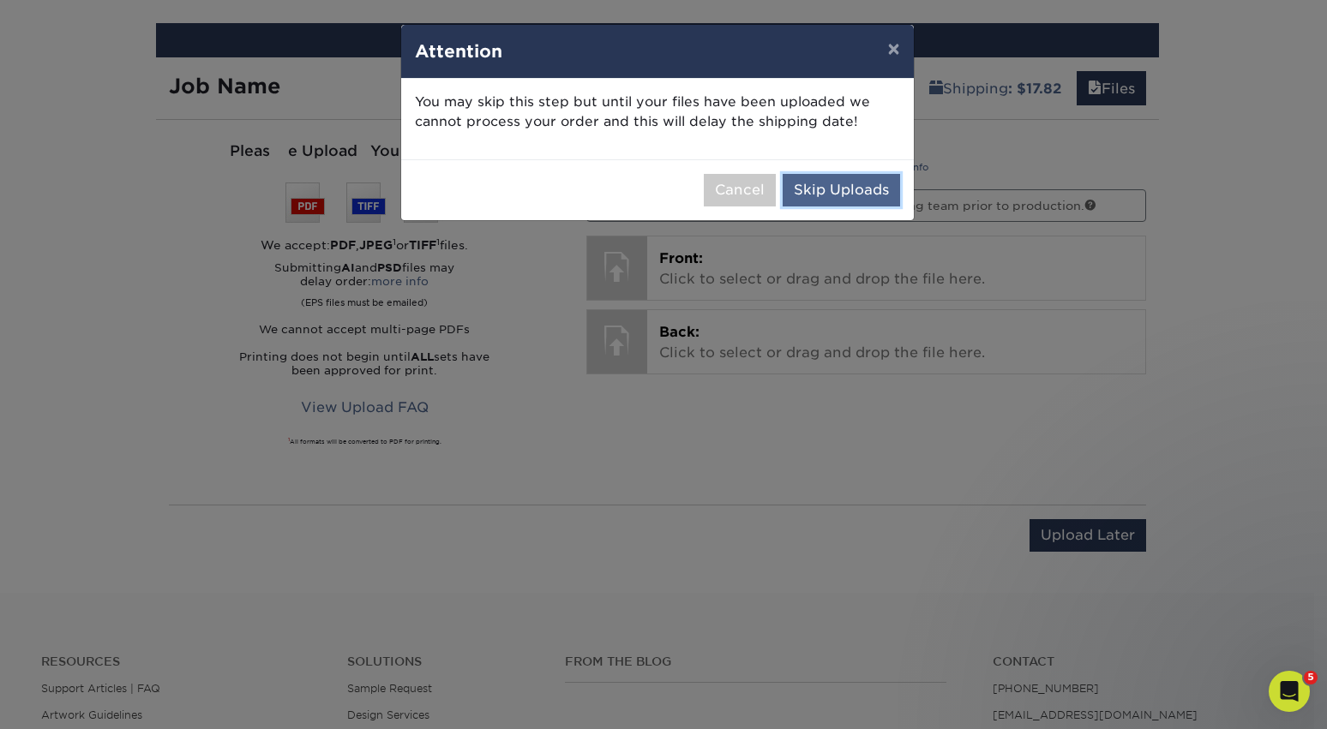
click at [836, 183] on button "Skip Uploads" at bounding box center [840, 190] width 117 height 33
